Goal: Navigation & Orientation: Find specific page/section

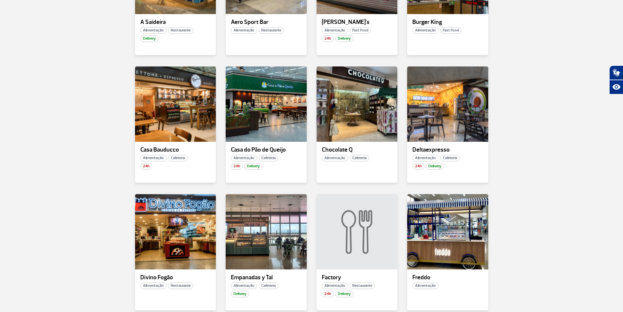
scroll to position [392, 0]
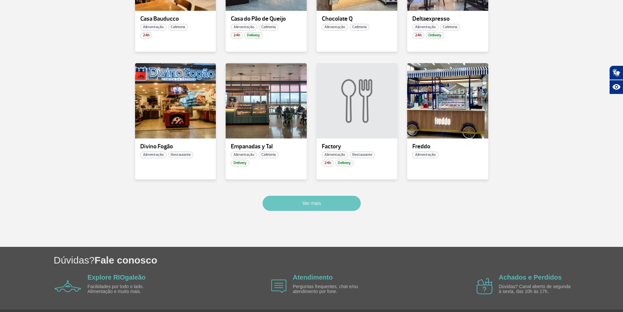
click at [287, 200] on button "Ver mais" at bounding box center [312, 203] width 98 height 15
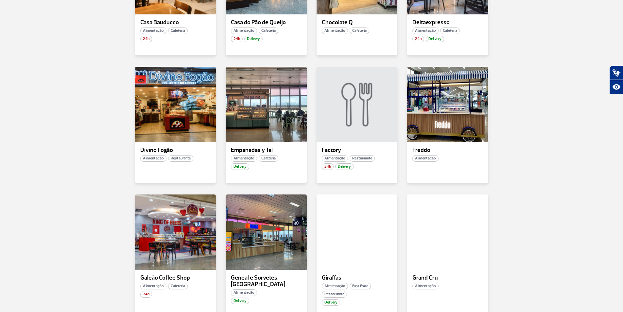
scroll to position [325, 0]
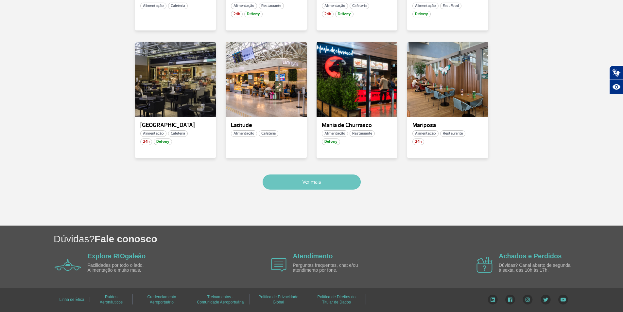
click at [340, 183] on button "Ver mais" at bounding box center [312, 181] width 98 height 15
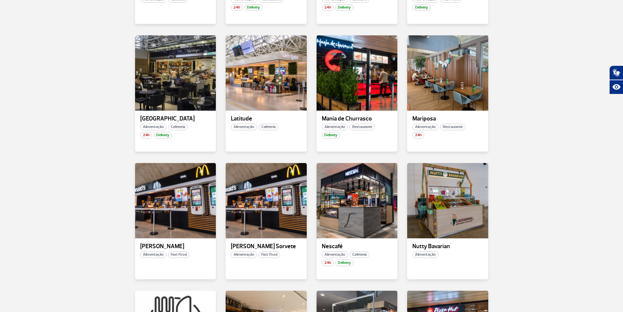
scroll to position [1187, 0]
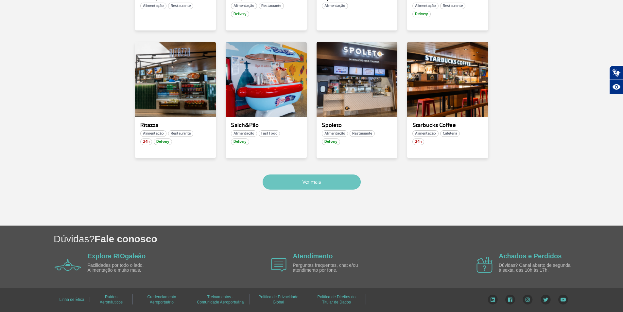
click at [340, 183] on button "Ver mais" at bounding box center [312, 181] width 98 height 15
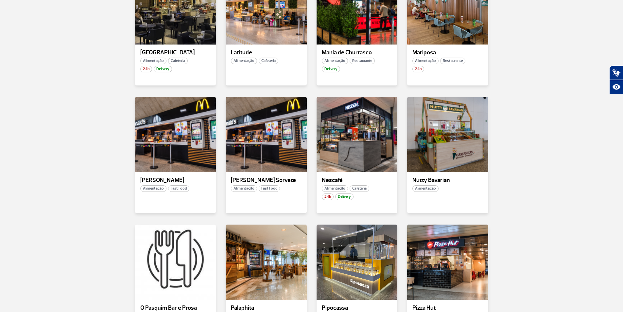
scroll to position [773, 0]
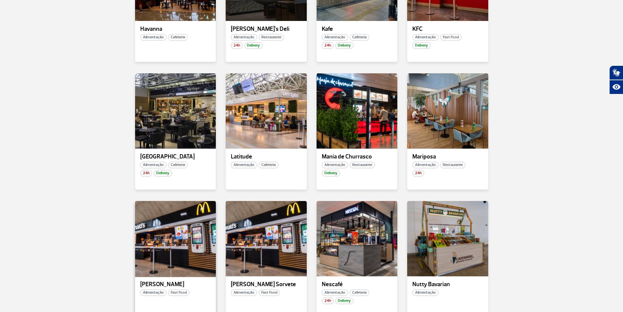
click at [155, 226] on div at bounding box center [175, 238] width 82 height 77
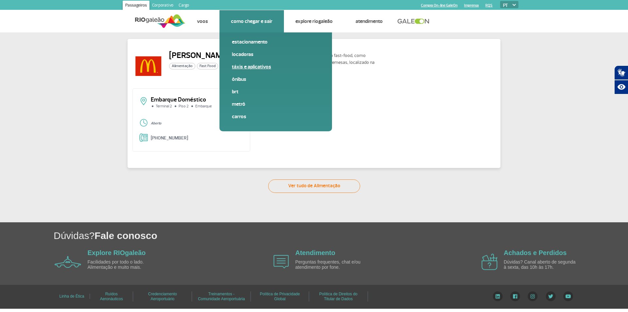
click at [245, 66] on link "Táxis e aplicativos" at bounding box center [276, 66] width 88 height 7
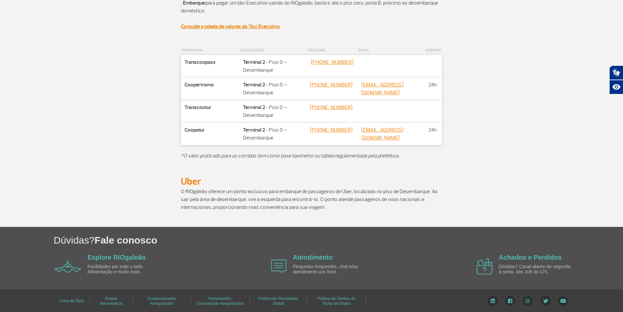
scroll to position [323, 0]
